Goal: Navigation & Orientation: Understand site structure

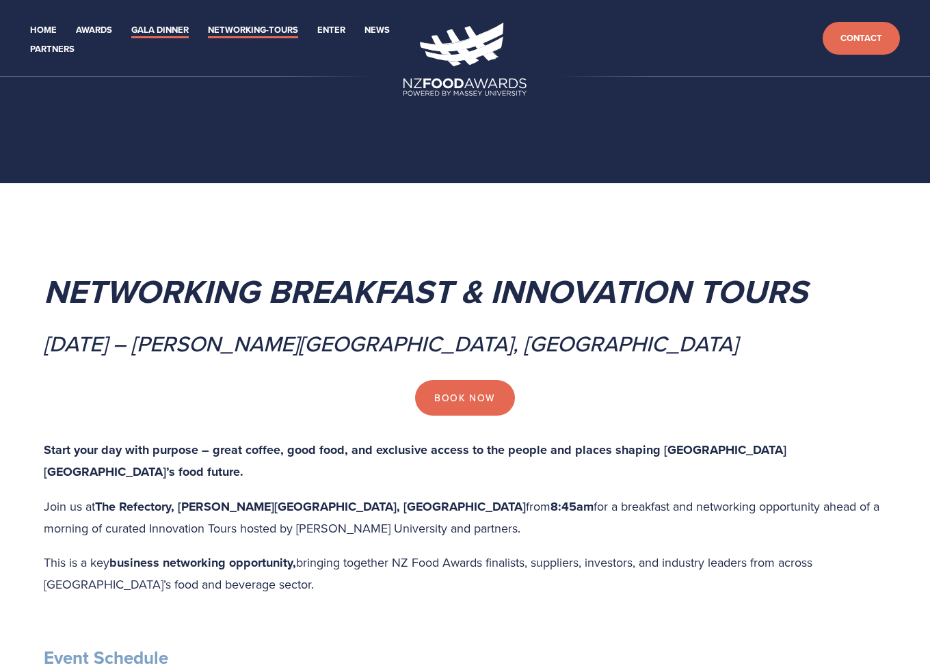
click at [178, 25] on link "Gala Dinner" at bounding box center [159, 31] width 57 height 16
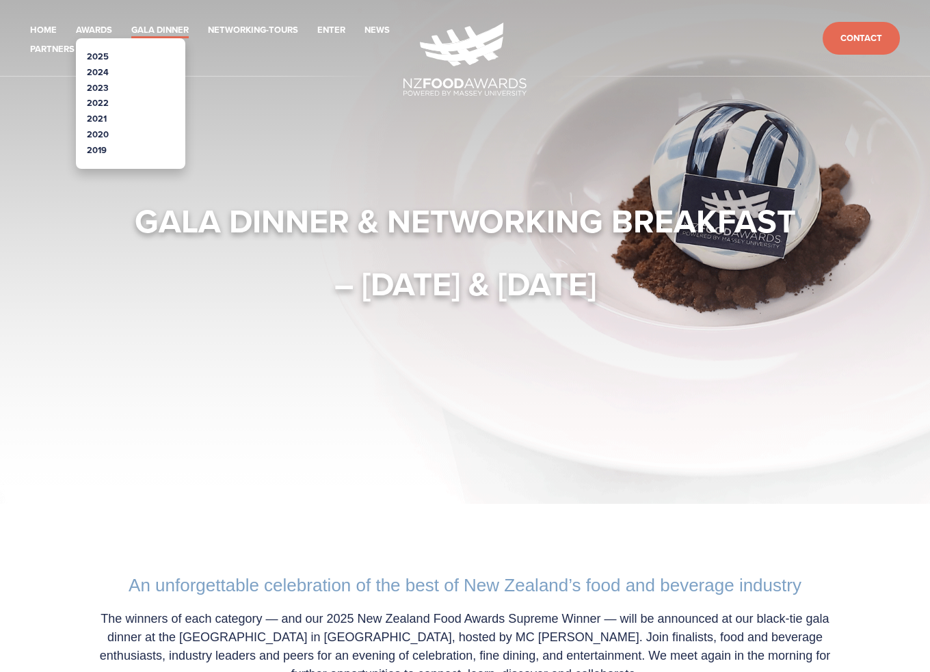
click at [92, 54] on link "2025" at bounding box center [98, 56] width 22 height 13
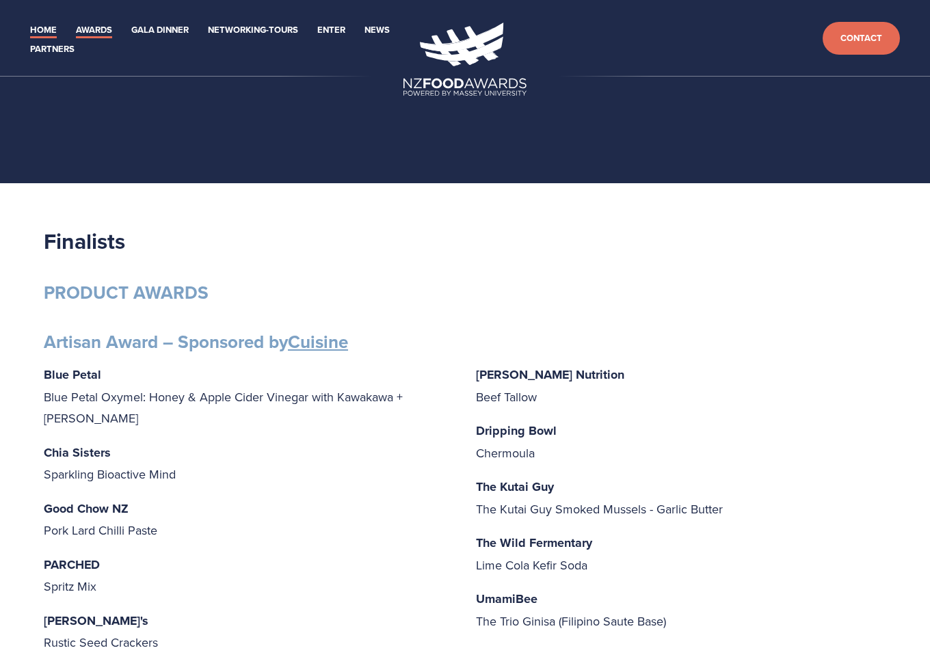
click at [42, 27] on link "Home" at bounding box center [43, 31] width 27 height 16
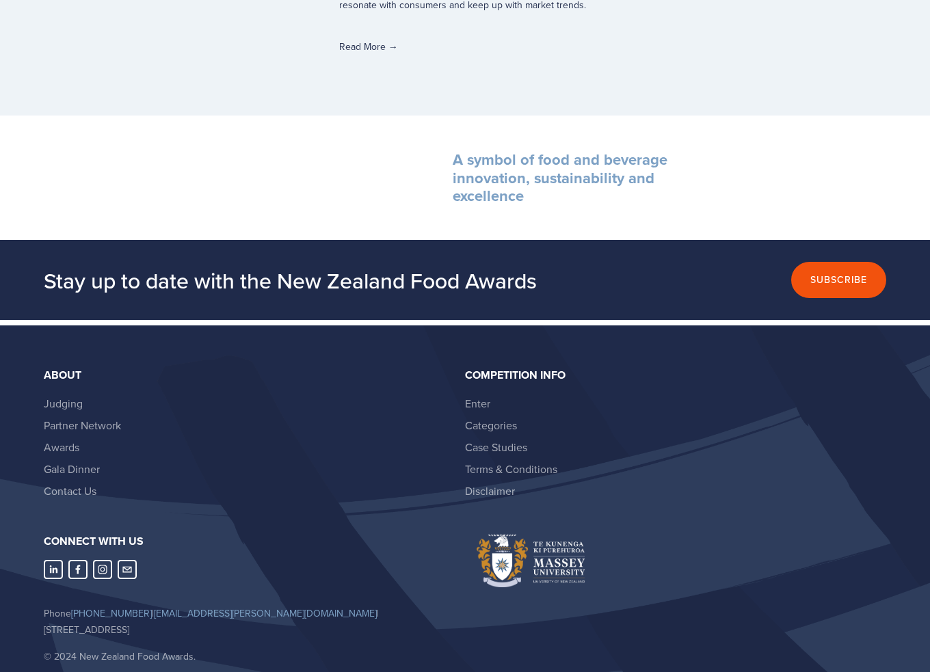
scroll to position [4453, 0]
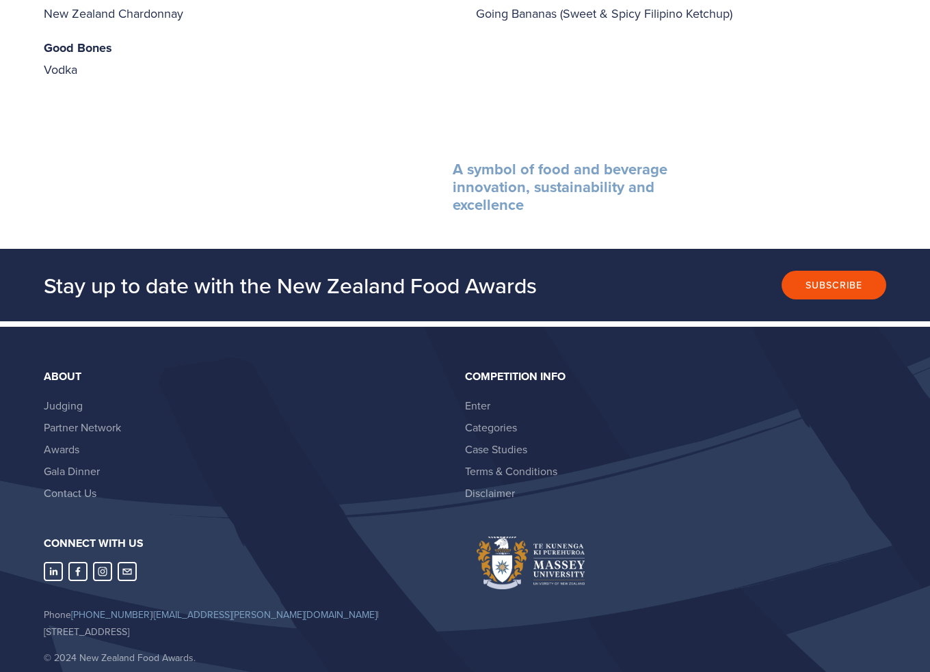
scroll to position [2246, 0]
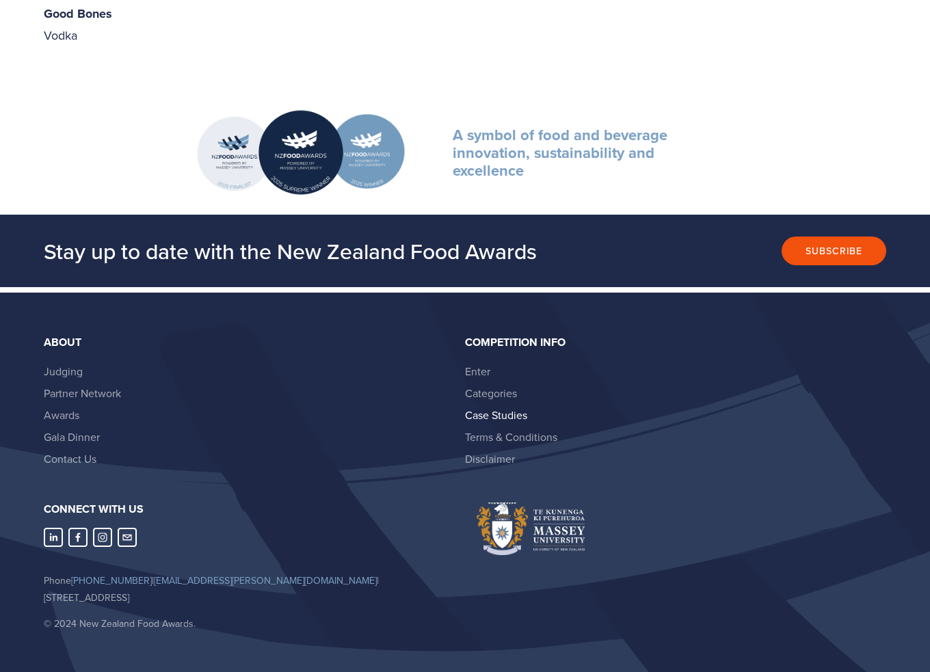
click at [505, 407] on link "Case Studies" at bounding box center [496, 414] width 62 height 15
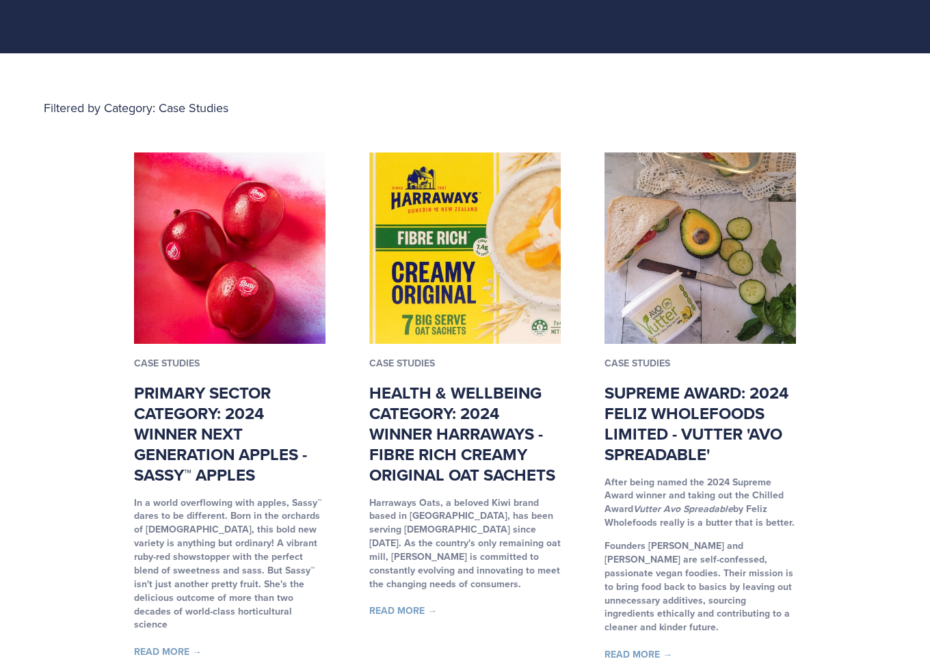
scroll to position [273, 0]
